Goal: Task Accomplishment & Management: Manage account settings

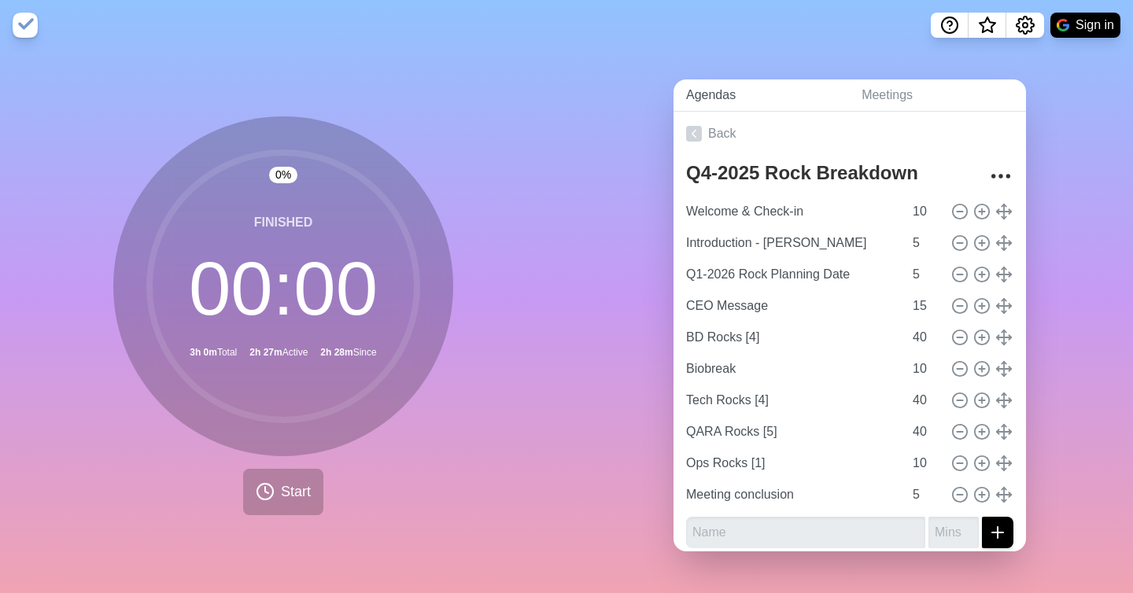
click at [702, 99] on link "Agendas" at bounding box center [760, 95] width 175 height 32
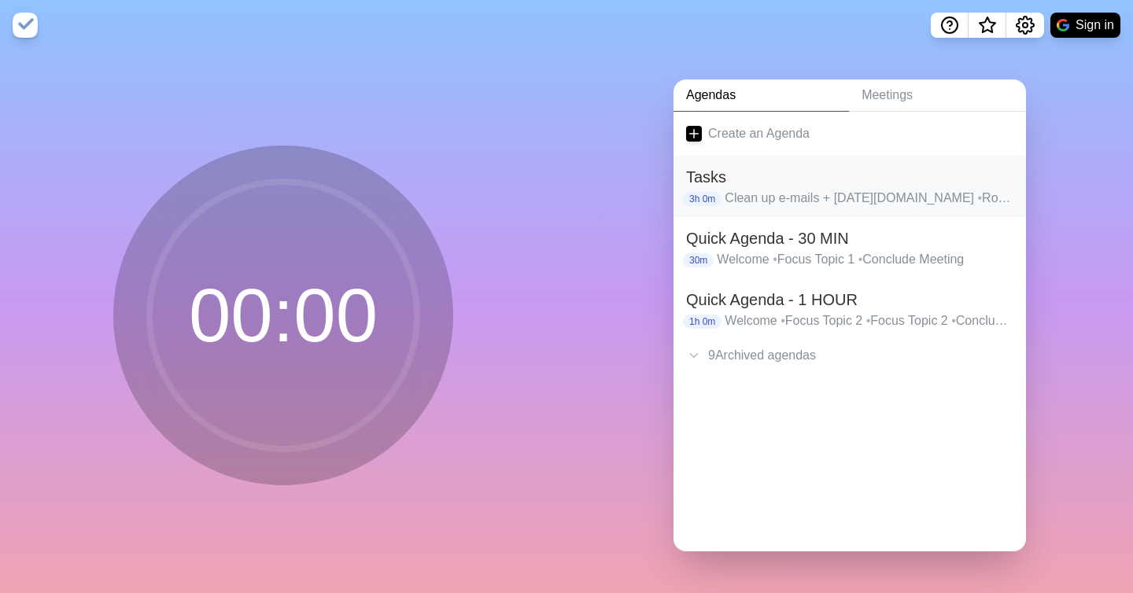
click at [749, 181] on h2 "Tasks" at bounding box center [849, 177] width 327 height 24
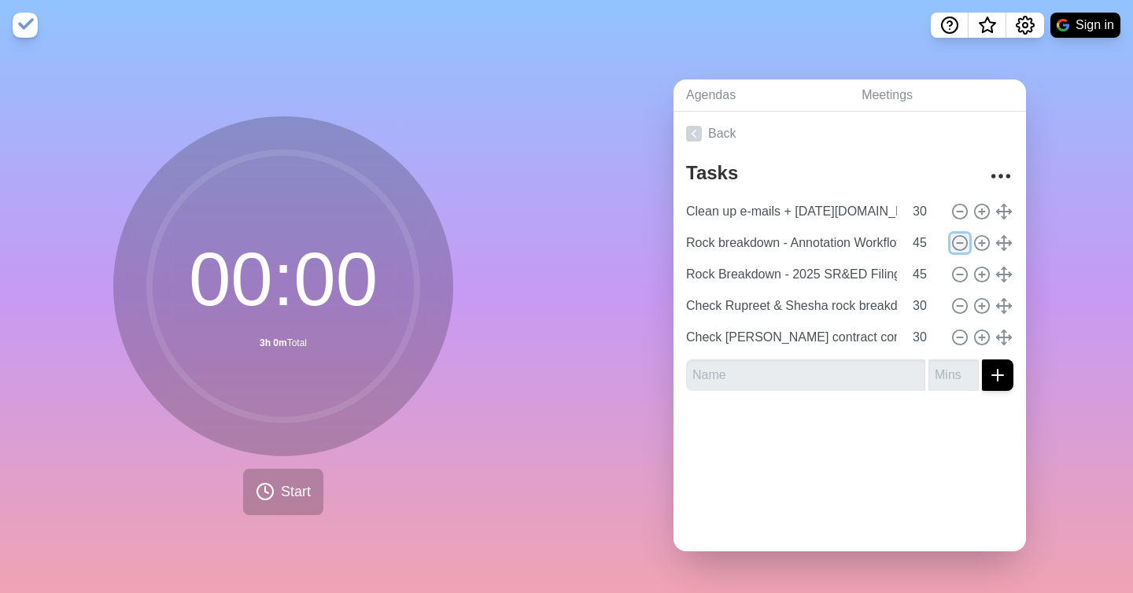
click at [957, 243] on line at bounding box center [959, 243] width 6 height 0
type input "Rock Breakdown - 2025 SR&ED Filing"
type input "Check Rupreet & Shesha rock breakdown"
type input "30"
type input "Check [PERSON_NAME] contract comments"
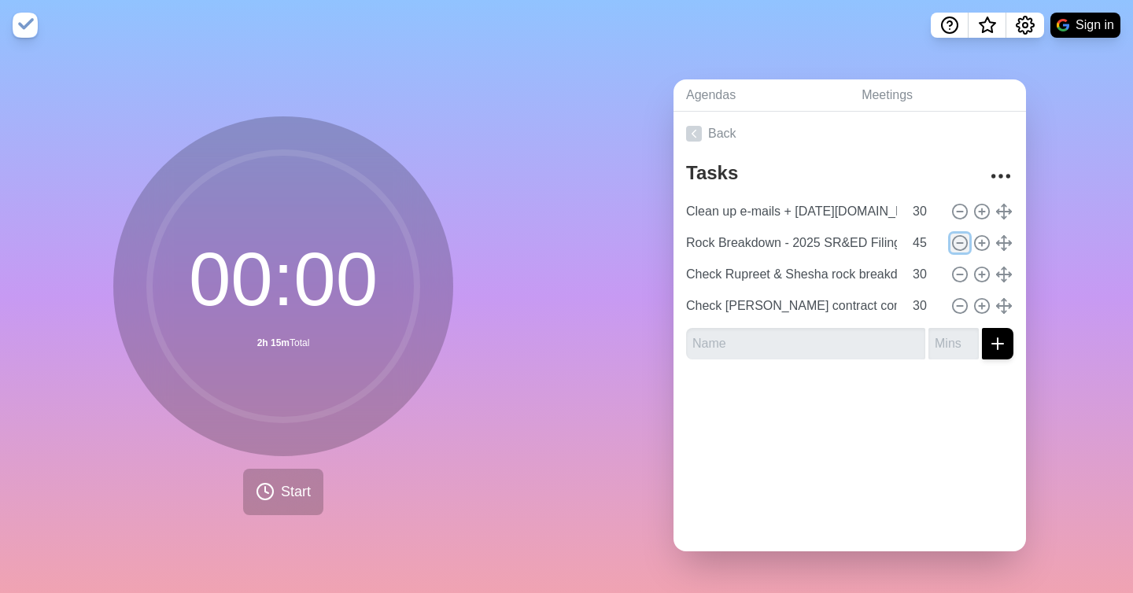
click at [957, 243] on line at bounding box center [959, 243] width 6 height 0
type input "Check Rupreet & Shesha rock breakdown"
type input "30"
type input "Check [PERSON_NAME] contract comments"
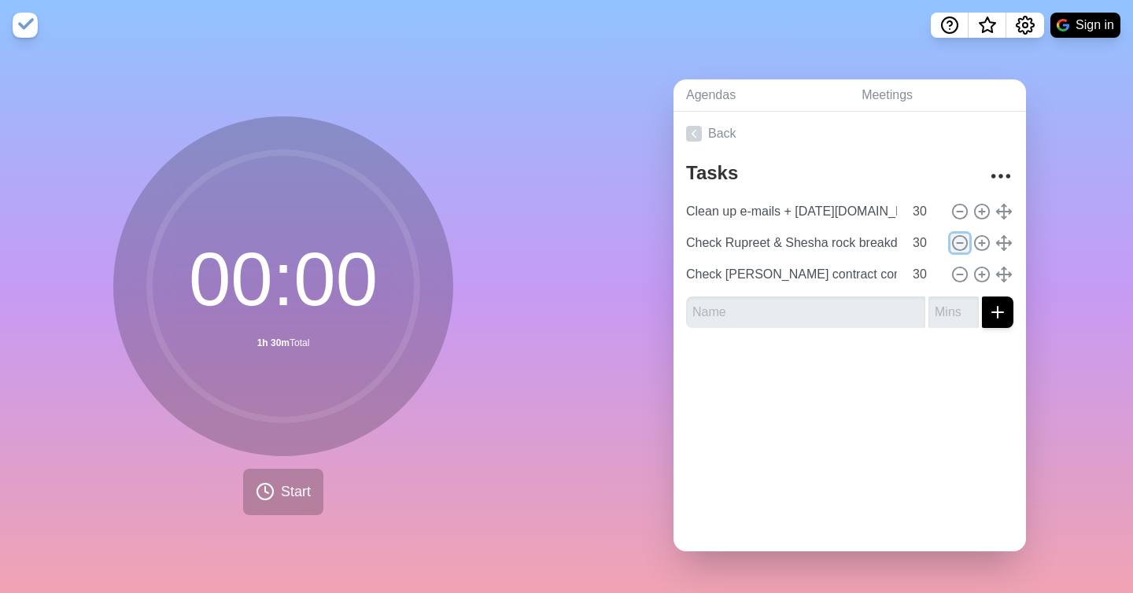
click at [957, 243] on line at bounding box center [959, 243] width 6 height 0
type input "Check [PERSON_NAME] contract comments"
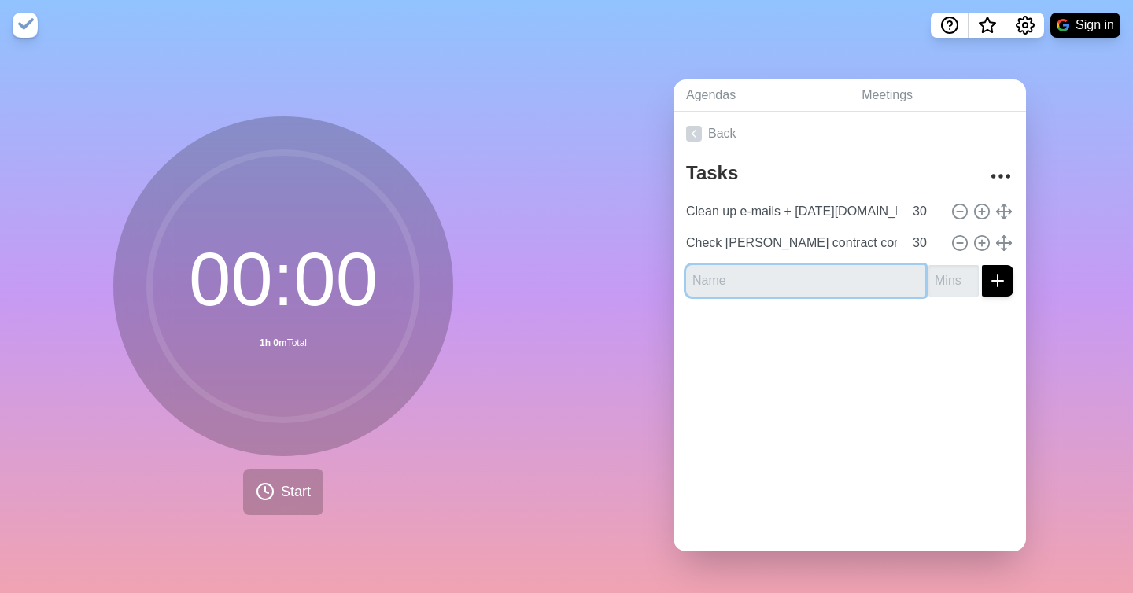
click at [778, 280] on input "text" at bounding box center [805, 280] width 239 height 31
